Goal: Transaction & Acquisition: Book appointment/travel/reservation

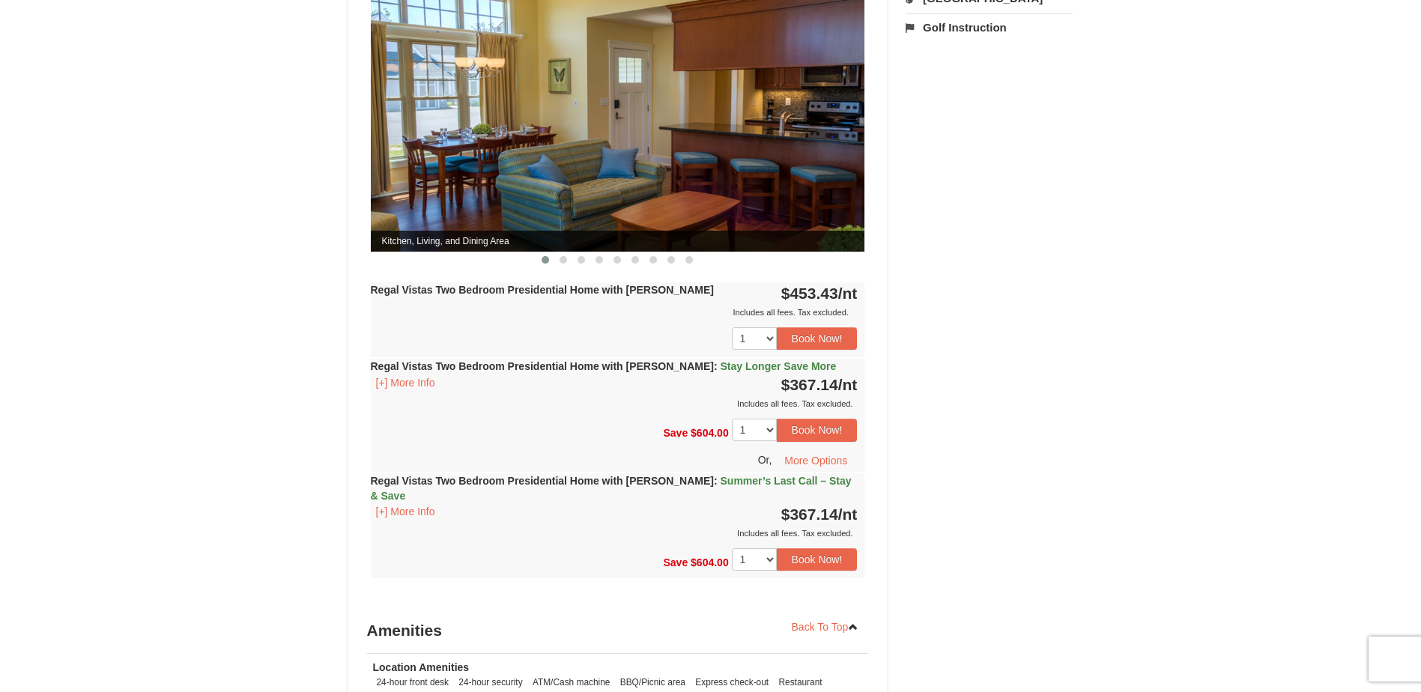
scroll to position [674, 0]
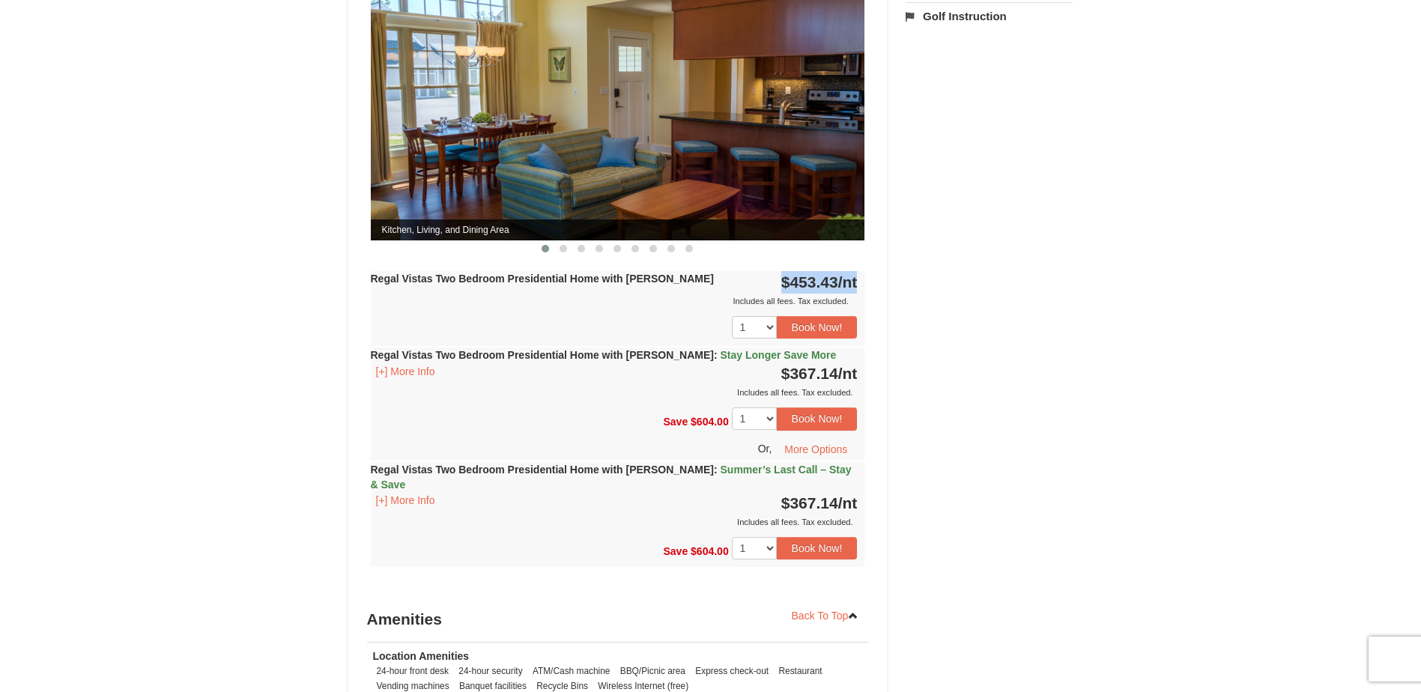
drag, startPoint x: 762, startPoint y: 272, endPoint x: 856, endPoint y: 267, distance: 94.5
click at [856, 271] on div "Regal Vistas Two Bedroom Presidential Home with [PERSON_NAME] $453.43 /nt Inclu…" at bounding box center [618, 308] width 494 height 75
drag, startPoint x: 856, startPoint y: 267, endPoint x: 848, endPoint y: 273, distance: 10.2
click at [848, 273] on span "/nt" at bounding box center [847, 281] width 19 height 17
drag, startPoint x: 786, startPoint y: 268, endPoint x: 842, endPoint y: 266, distance: 56.2
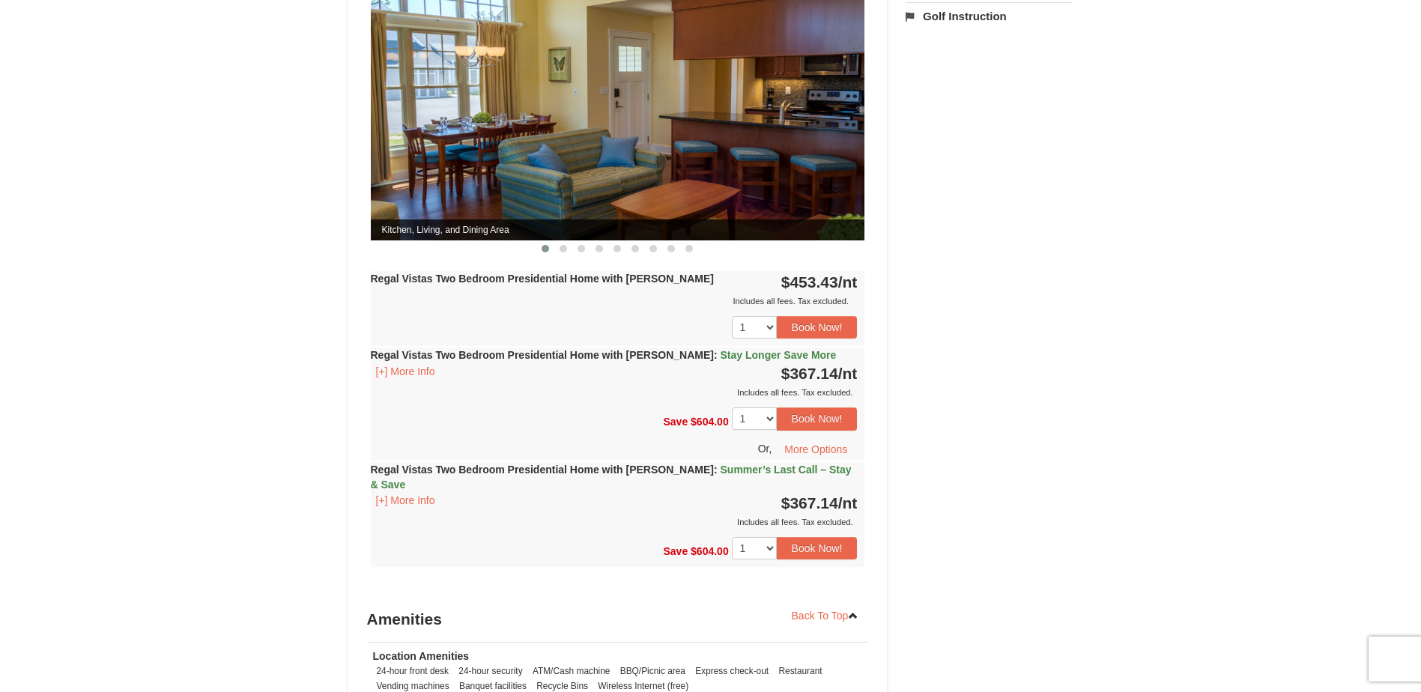
click at [842, 273] on strong "$453.43 /nt" at bounding box center [819, 281] width 76 height 17
drag, startPoint x: 842, startPoint y: 266, endPoint x: 848, endPoint y: 279, distance: 14.1
click at [848, 294] on div "Includes all fees. Tax excluded." at bounding box center [614, 301] width 487 height 15
drag, startPoint x: 732, startPoint y: 270, endPoint x: 838, endPoint y: 270, distance: 106.4
click at [837, 271] on div "Regal Vistas Two Bedroom Presidential Home with [PERSON_NAME] $453.43 /nt Inclu…" at bounding box center [618, 308] width 494 height 75
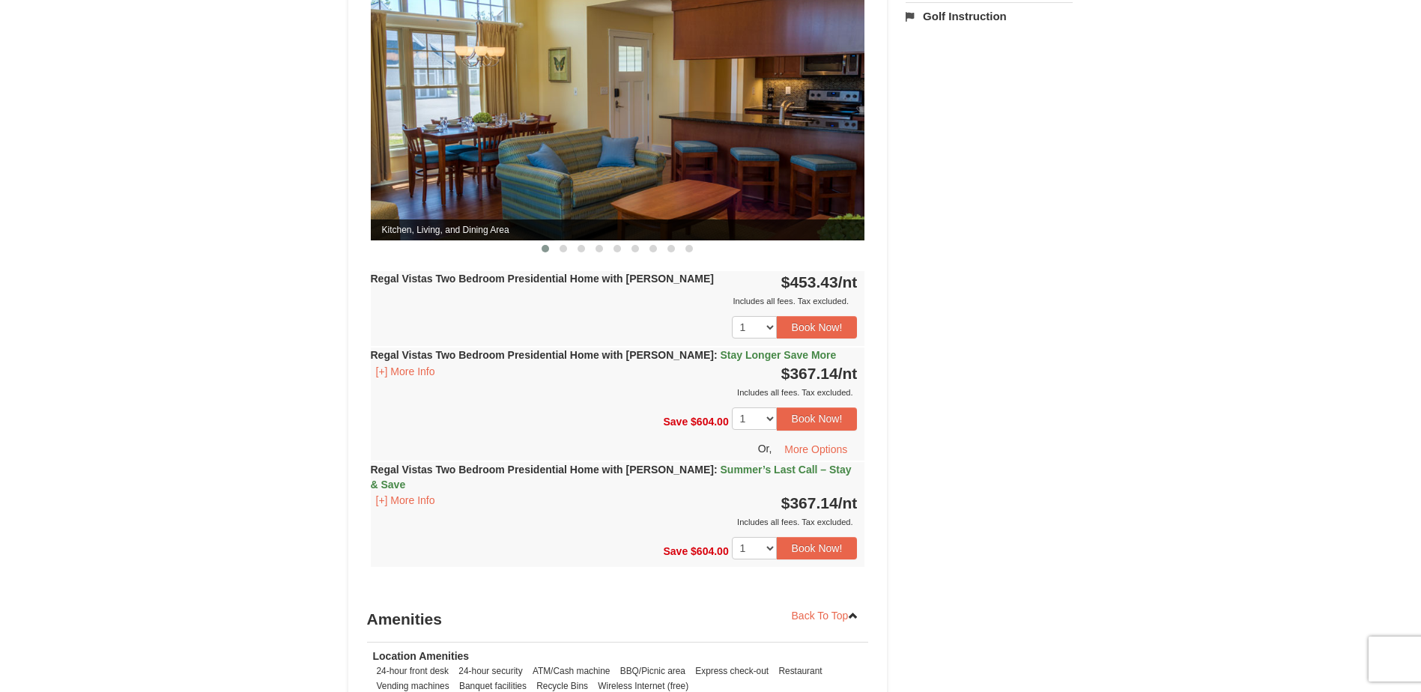
drag, startPoint x: 838, startPoint y: 270, endPoint x: 983, endPoint y: 291, distance: 146.1
click at [983, 291] on div "Book from $367! [STREET_ADDRESS], VA Availability Amenities Policies ‹ › 2" at bounding box center [710, 177] width 725 height 1440
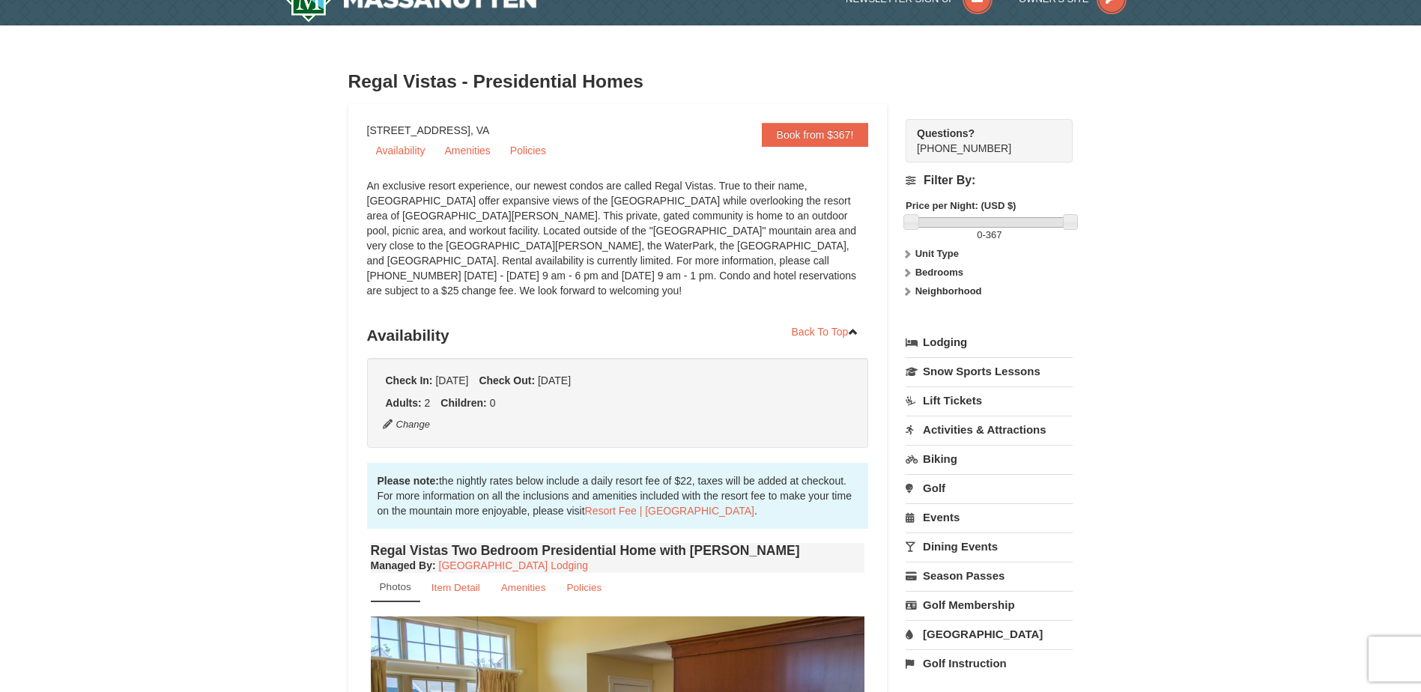
scroll to position [0, 0]
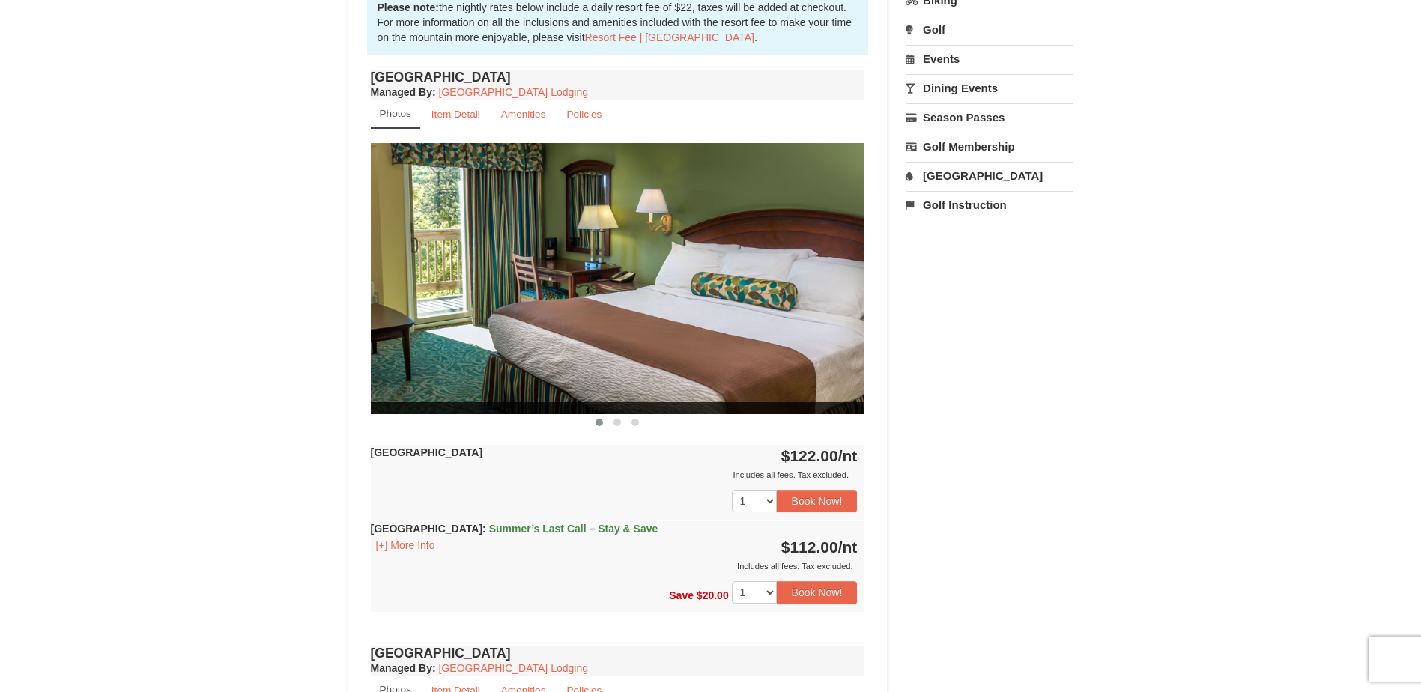
scroll to position [524, 0]
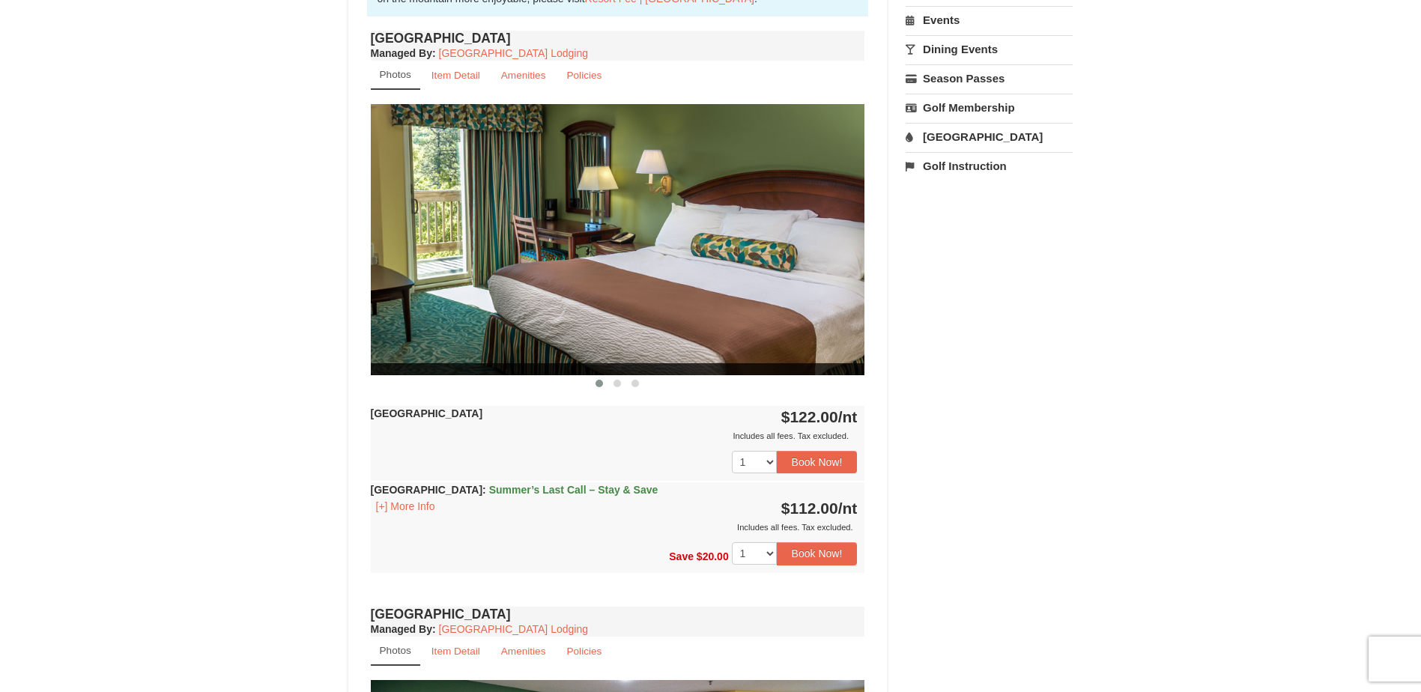
drag, startPoint x: 783, startPoint y: 416, endPoint x: 840, endPoint y: 421, distance: 57.1
click at [840, 421] on strong "$122.00 /nt" at bounding box center [819, 416] width 76 height 17
click at [559, 449] on div "1 2 3 4 5 6 7 8 9 10 11 12 13 14 15 16 17 18" at bounding box center [618, 461] width 494 height 37
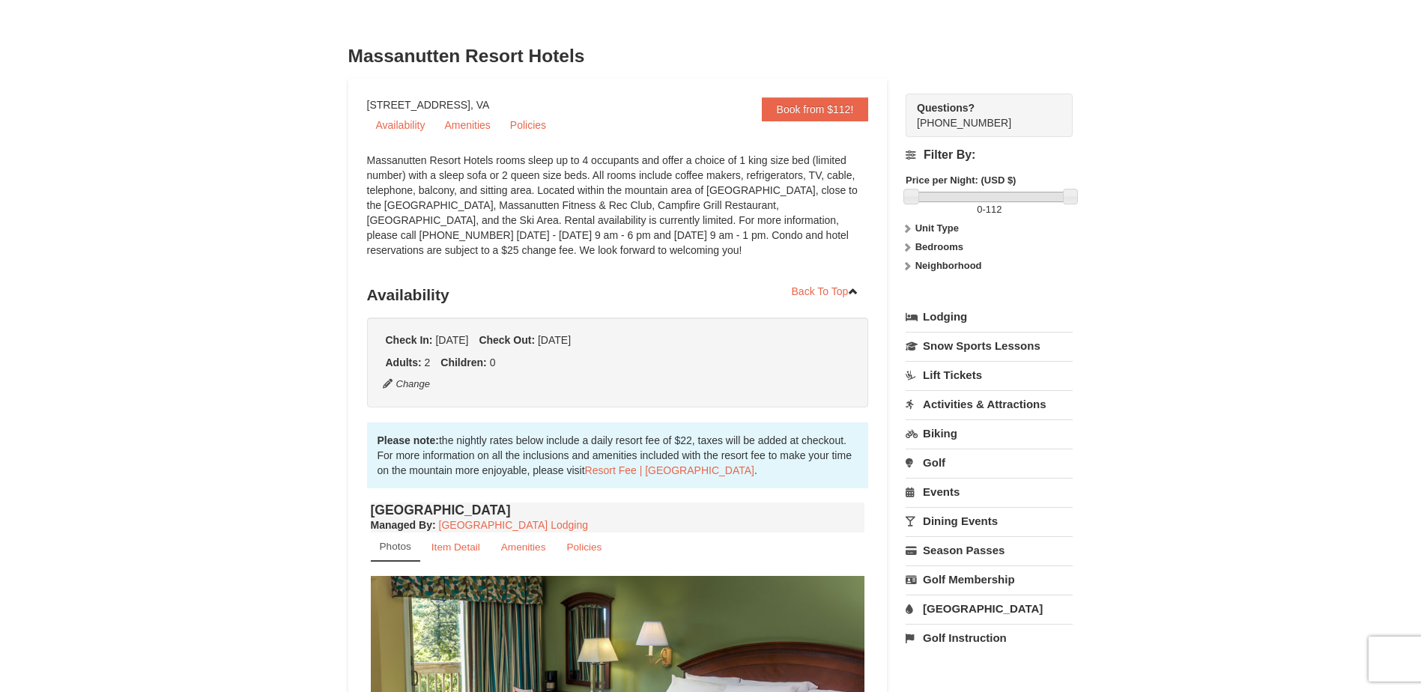
scroll to position [0, 0]
